Goal: Check status: Check status

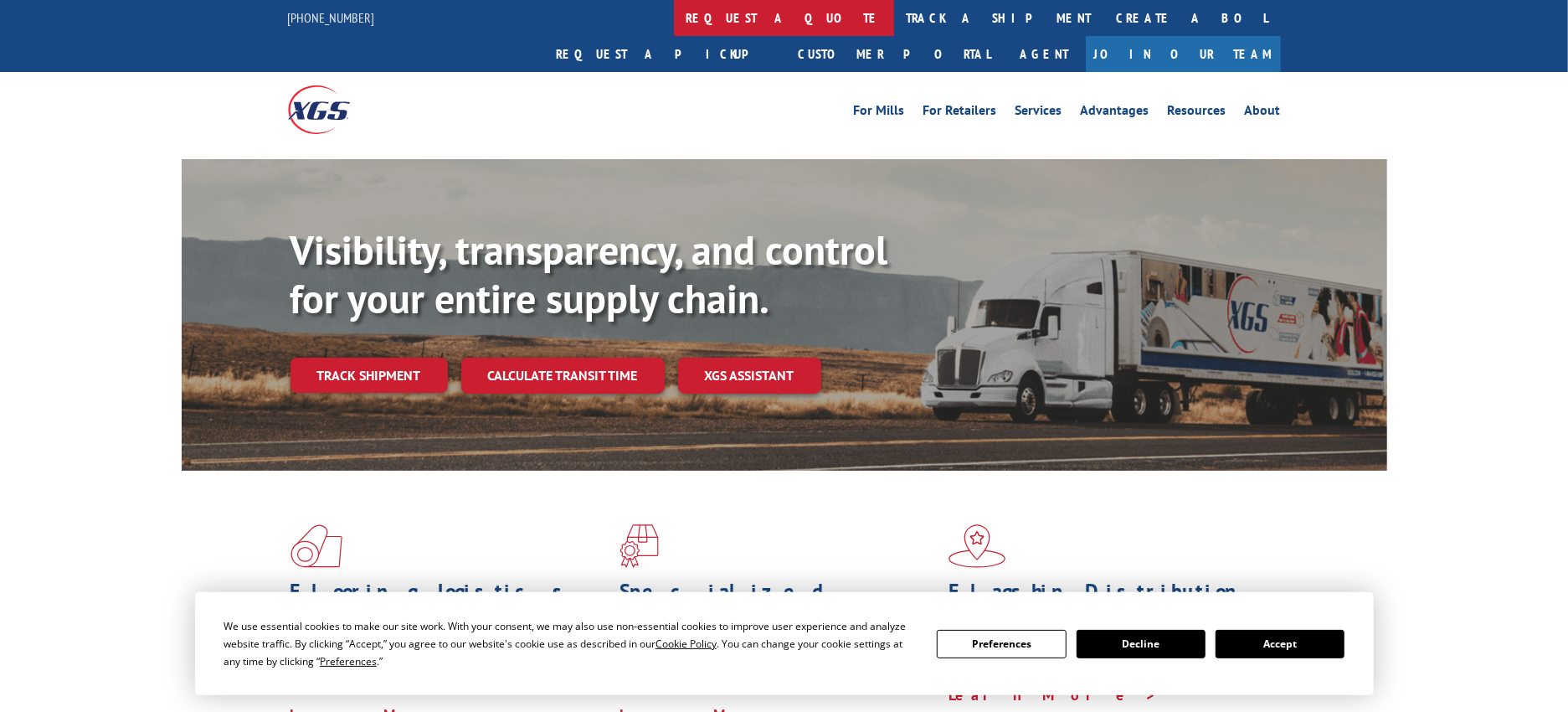
click at [674, 14] on link "request a quote" at bounding box center [783, 18] width 220 height 36
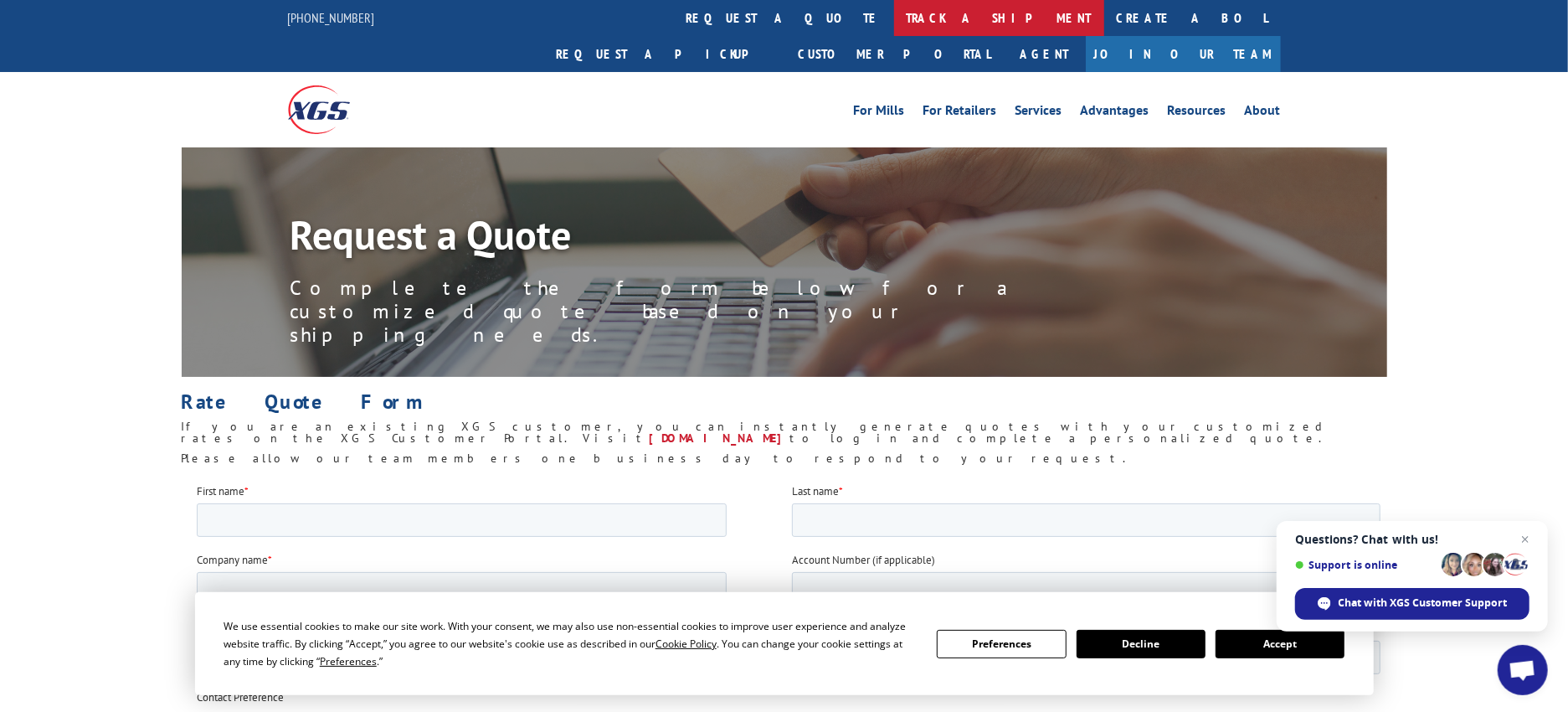
click at [894, 25] on link "track a shipment" at bounding box center [999, 18] width 210 height 36
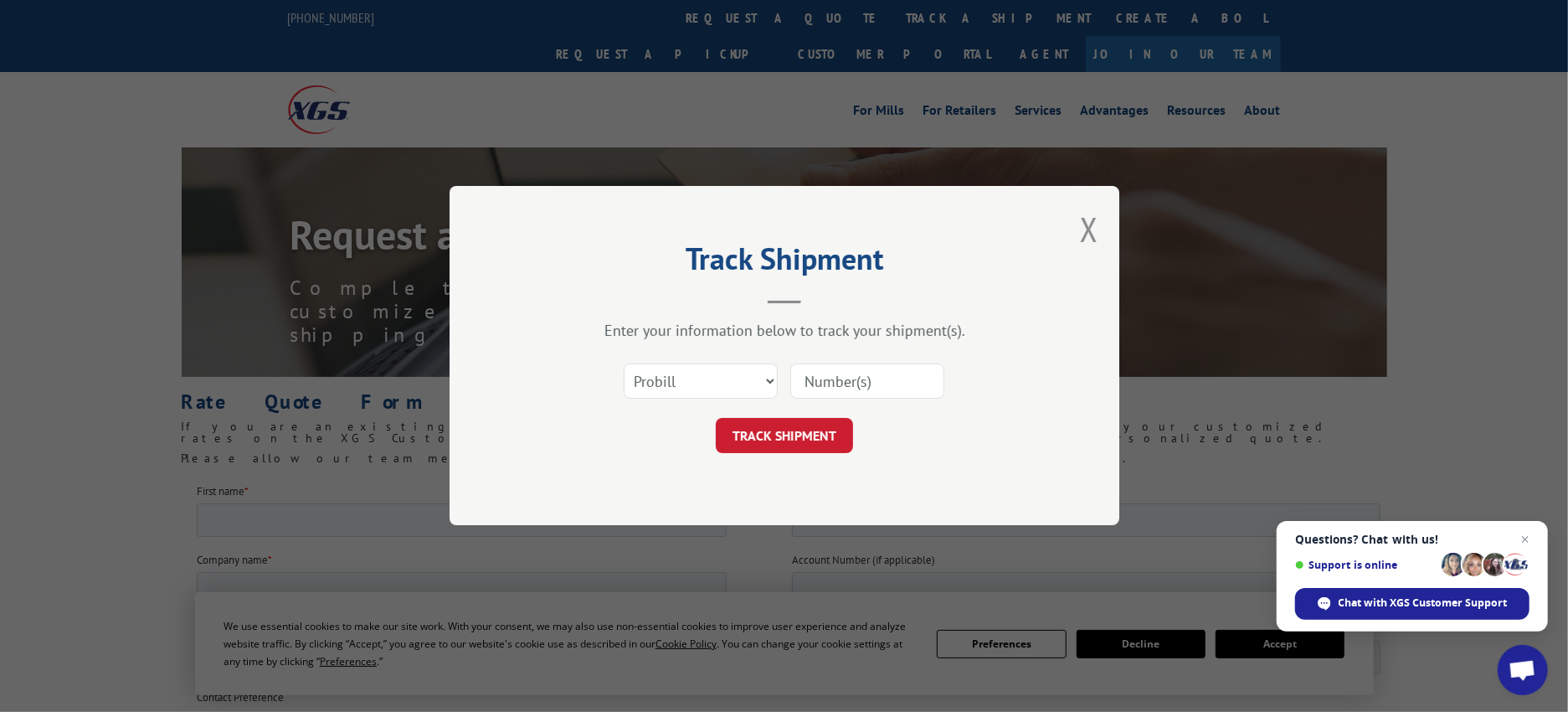
click at [842, 374] on input at bounding box center [868, 382] width 154 height 35
paste input "17639300"
type input "17639300"
click at [814, 431] on button "TRACK SHIPMENT" at bounding box center [784, 436] width 137 height 35
